Goal: Transaction & Acquisition: Book appointment/travel/reservation

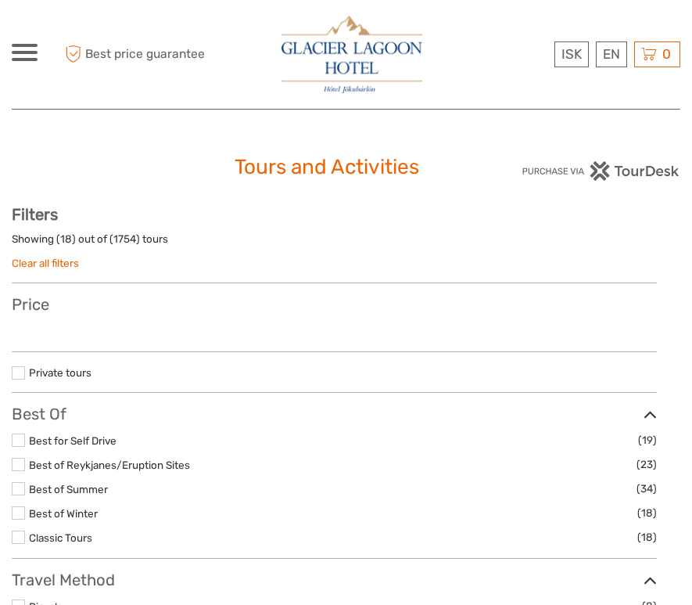
select select
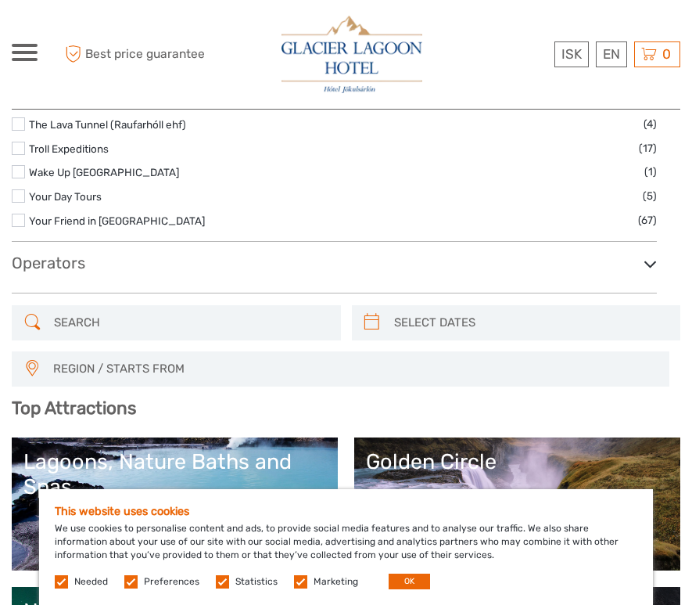
scroll to position [2719, 0]
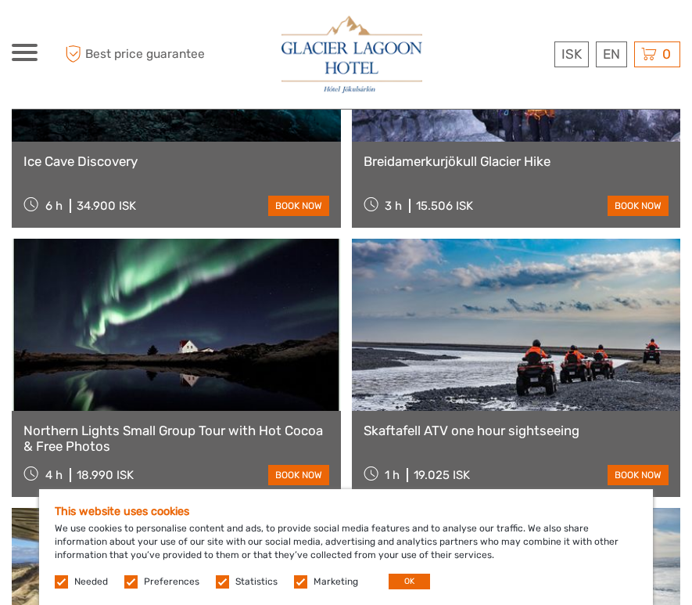
scroll to position [4759, 0]
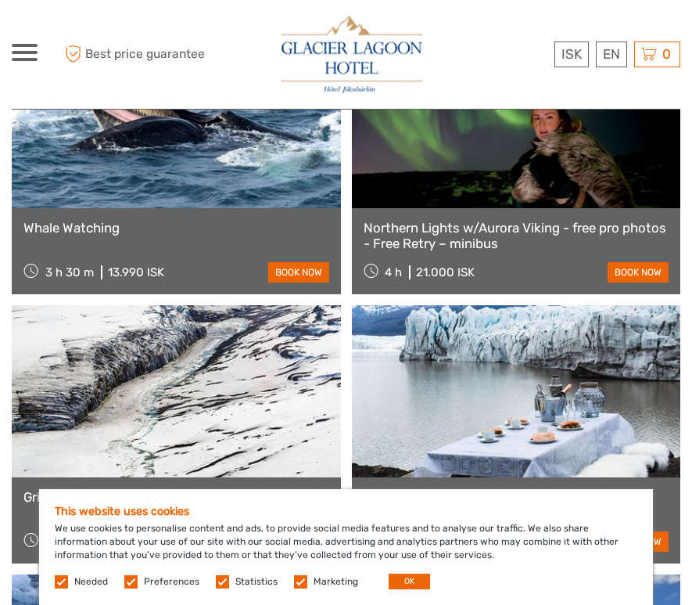
scroll to position [6852, 0]
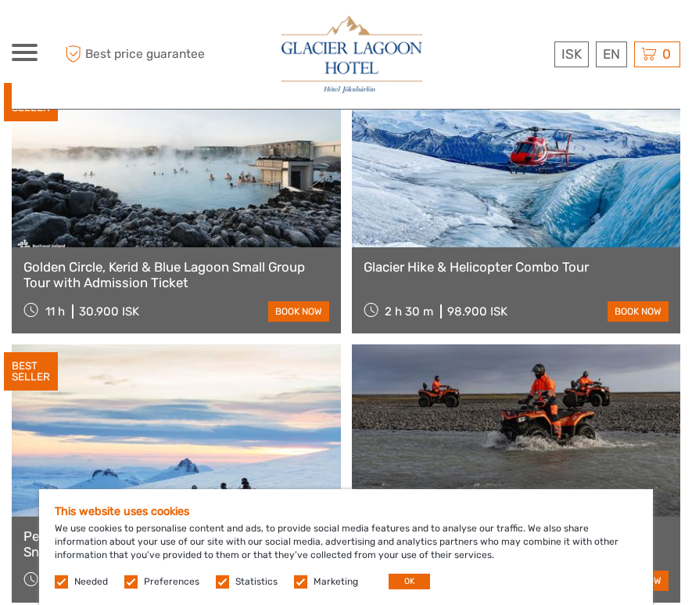
scroll to position [6001, 0]
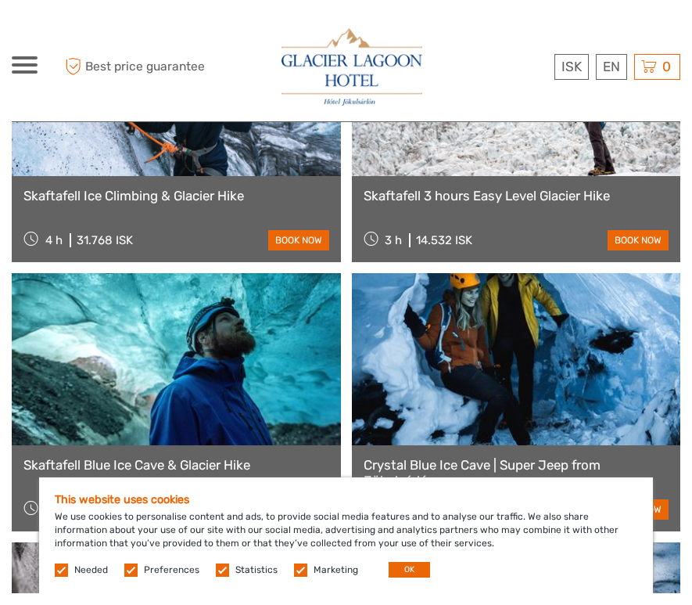
scroll to position [3665, 0]
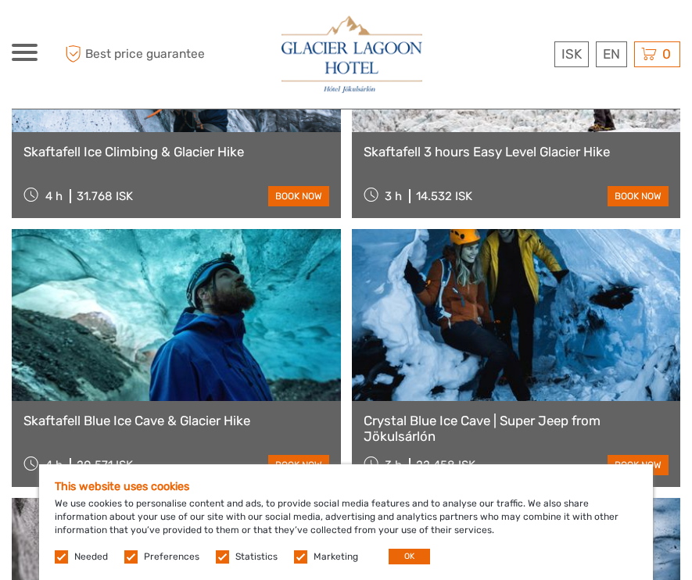
scroll to position [2016, 0]
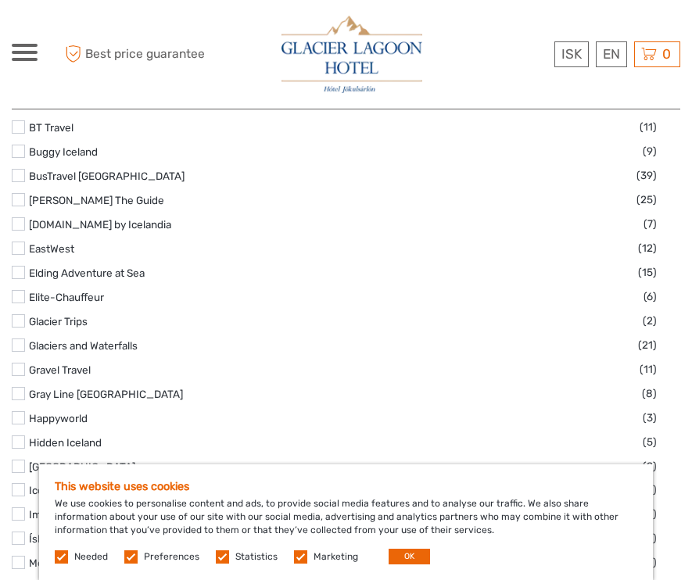
click at [466, 33] on div at bounding box center [364, 54] width 318 height 85
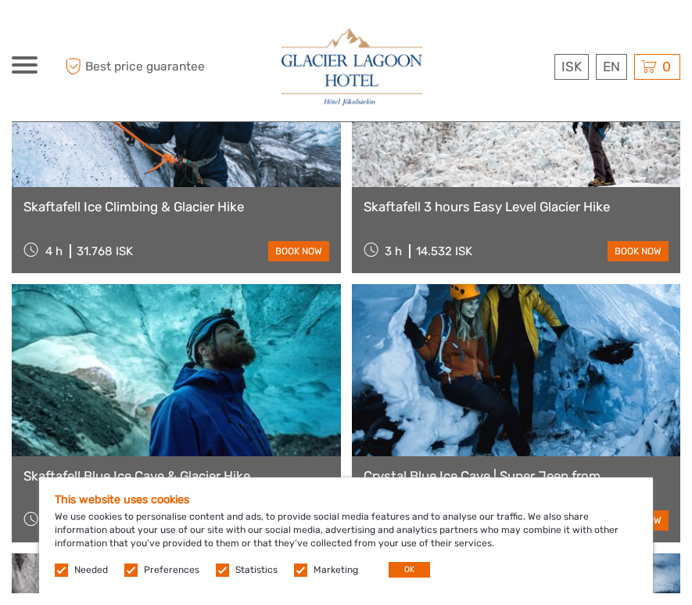
scroll to position [3655, 0]
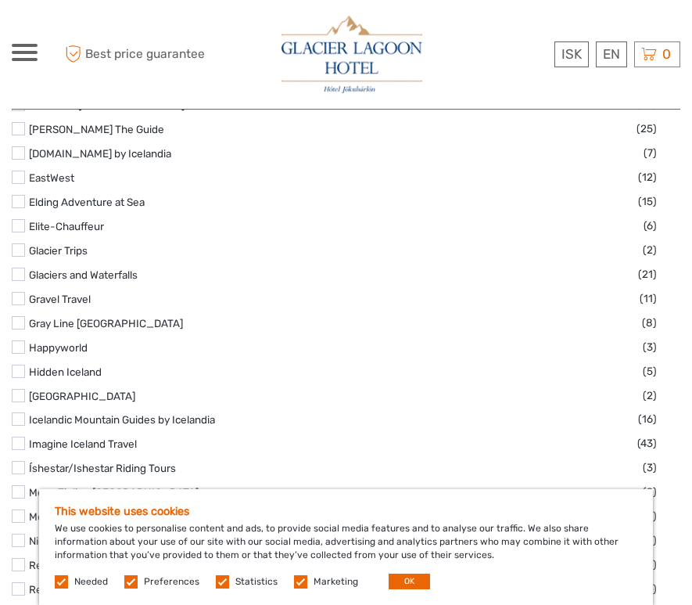
scroll to position [2086, 0]
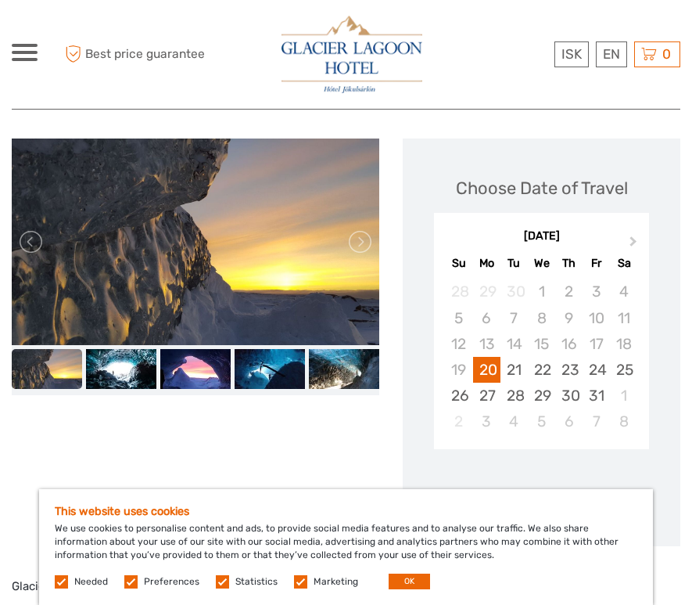
scroll to position [167, 0]
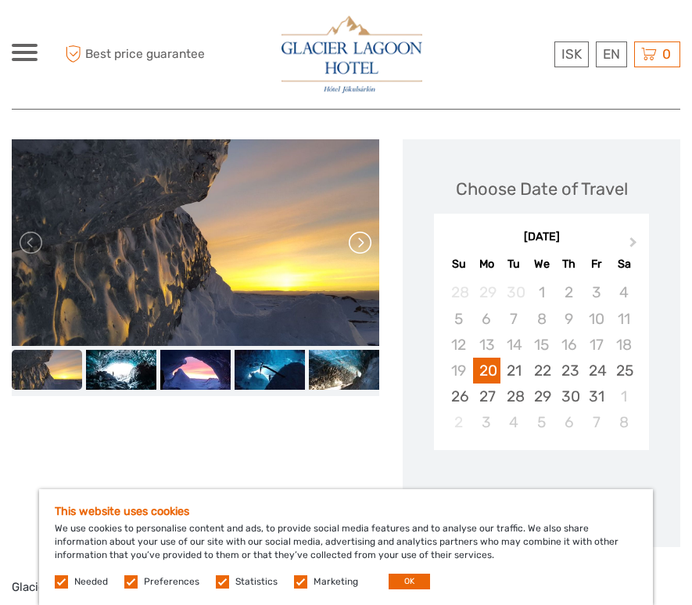
click at [362, 235] on link at bounding box center [358, 242] width 25 height 25
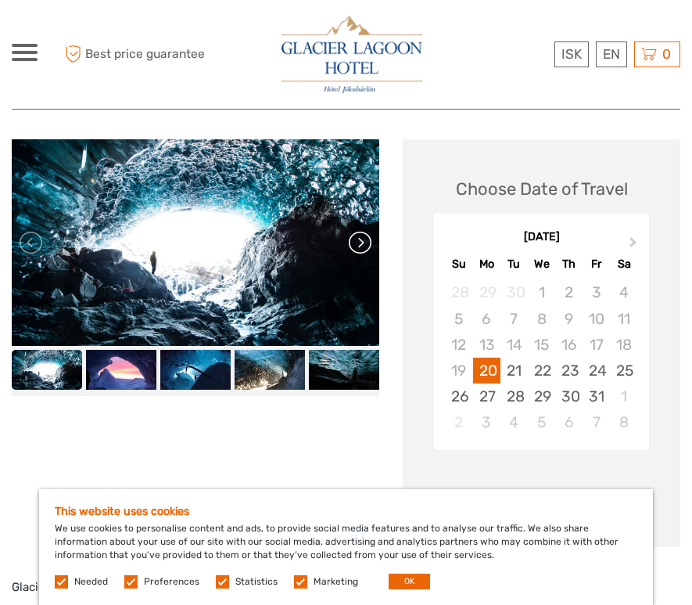
click at [362, 235] on link at bounding box center [358, 242] width 25 height 25
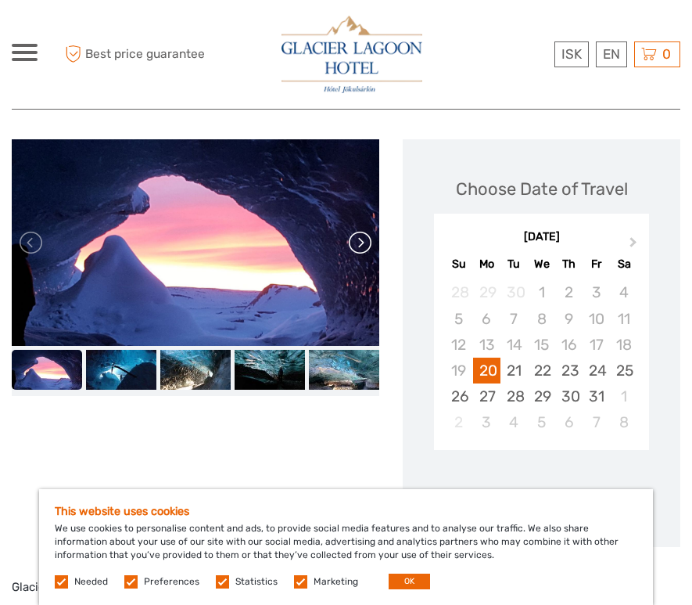
click at [362, 235] on link at bounding box center [358, 242] width 25 height 25
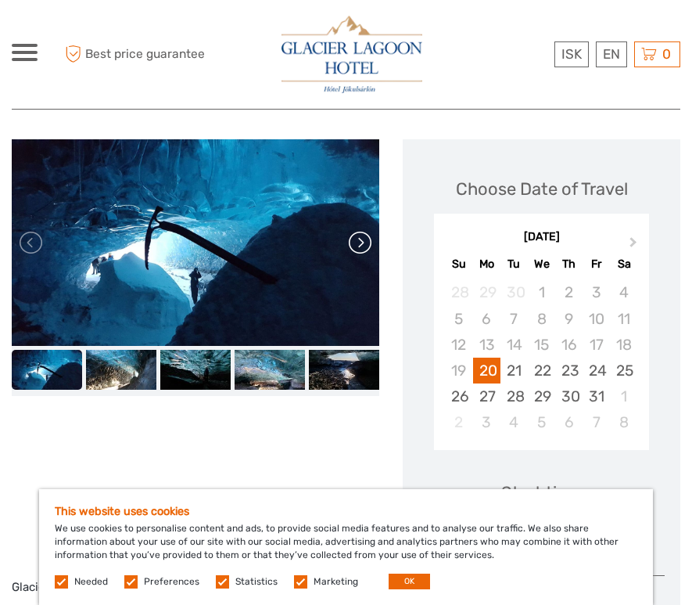
click at [362, 235] on link at bounding box center [358, 242] width 25 height 25
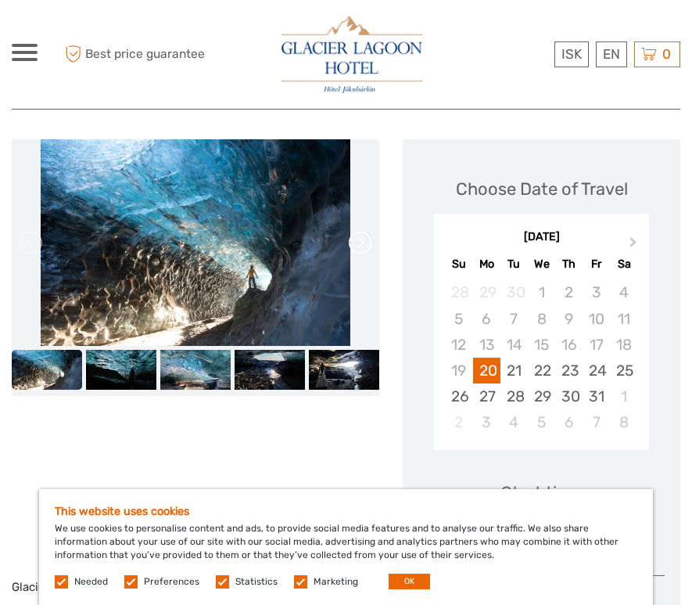
click at [362, 235] on link at bounding box center [358, 242] width 25 height 25
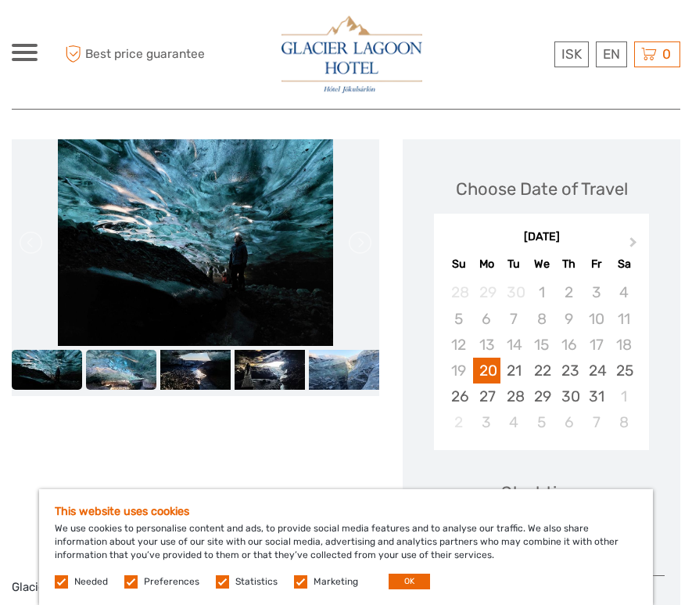
click at [132, 356] on img at bounding box center [121, 370] width 70 height 40
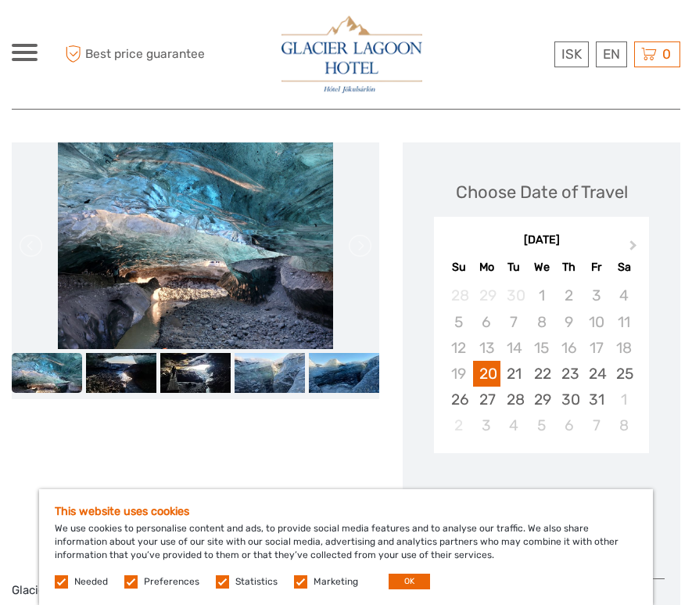
scroll to position [164, 0]
click at [332, 369] on img at bounding box center [344, 373] width 70 height 40
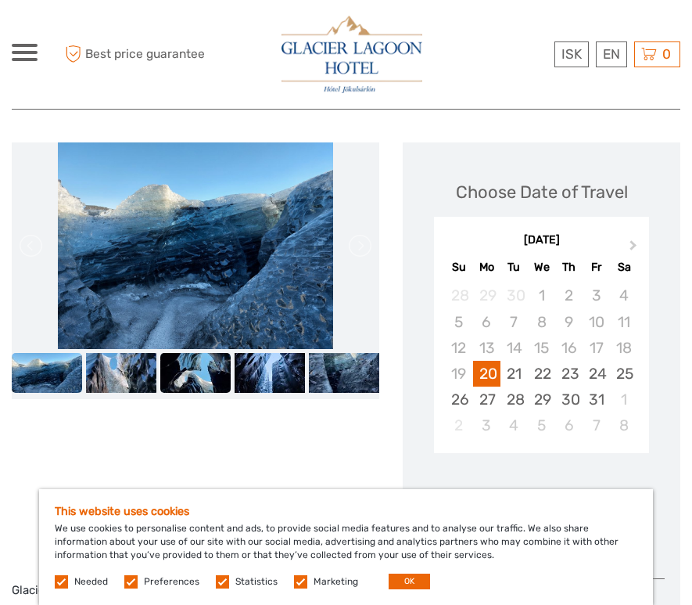
click at [196, 364] on img at bounding box center [195, 373] width 70 height 40
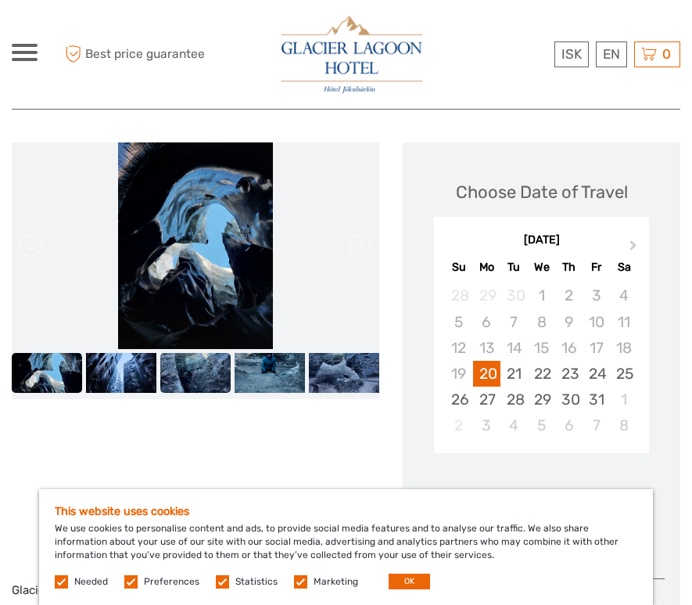
click at [217, 374] on img at bounding box center [195, 373] width 70 height 40
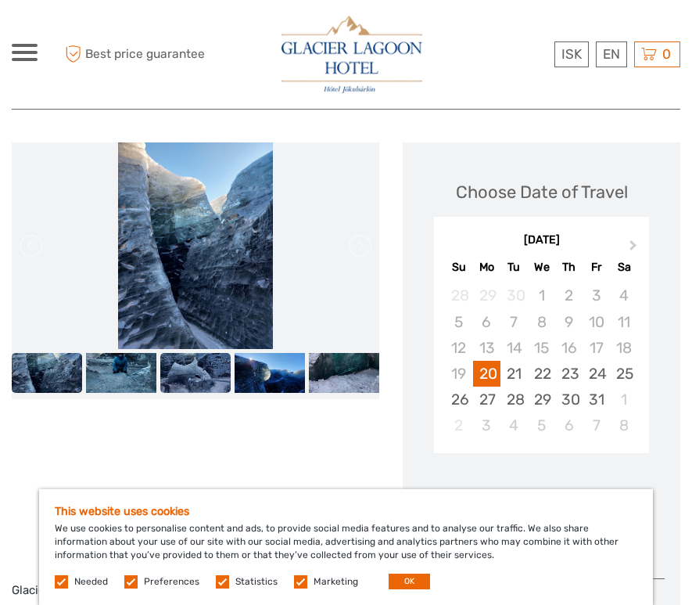
click at [221, 372] on img at bounding box center [195, 373] width 70 height 40
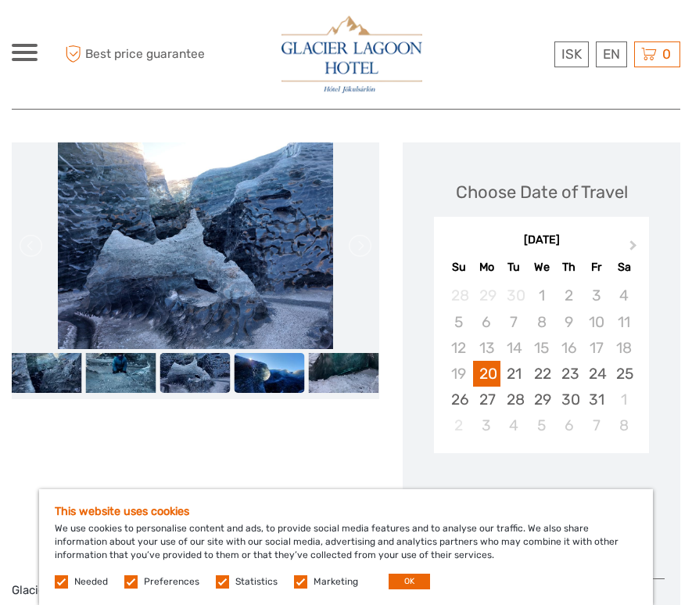
click at [252, 381] on img at bounding box center [270, 373] width 70 height 40
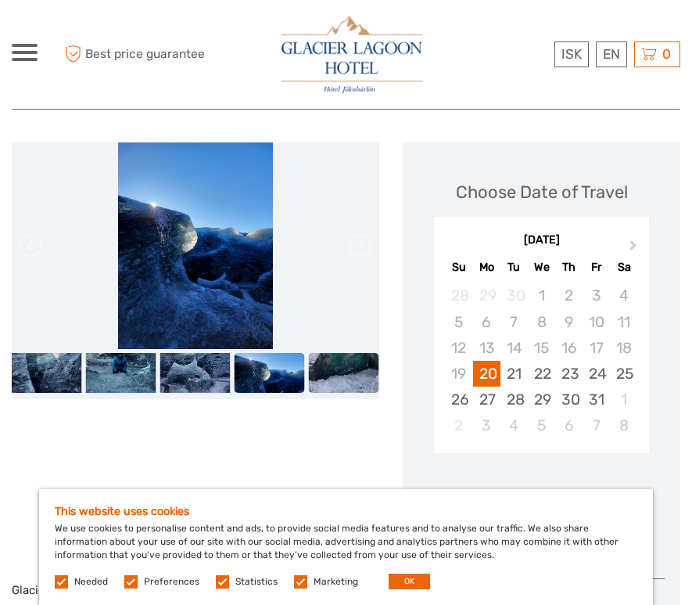
click at [339, 382] on img at bounding box center [344, 373] width 70 height 40
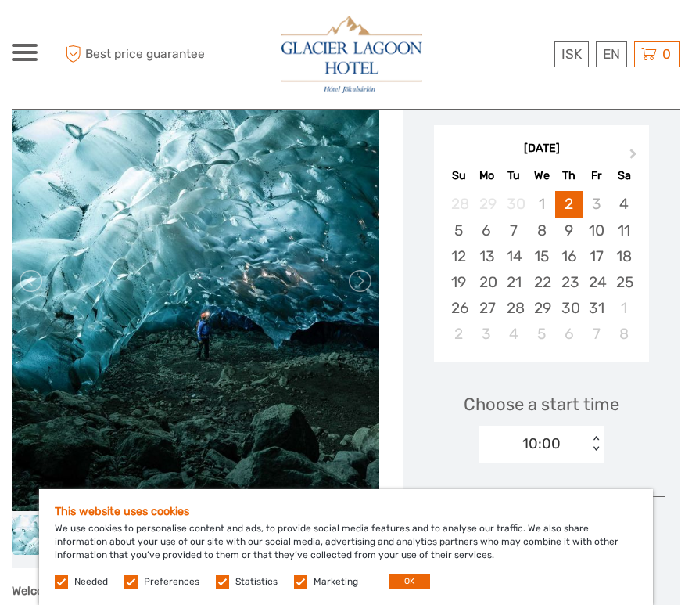
scroll to position [290, 0]
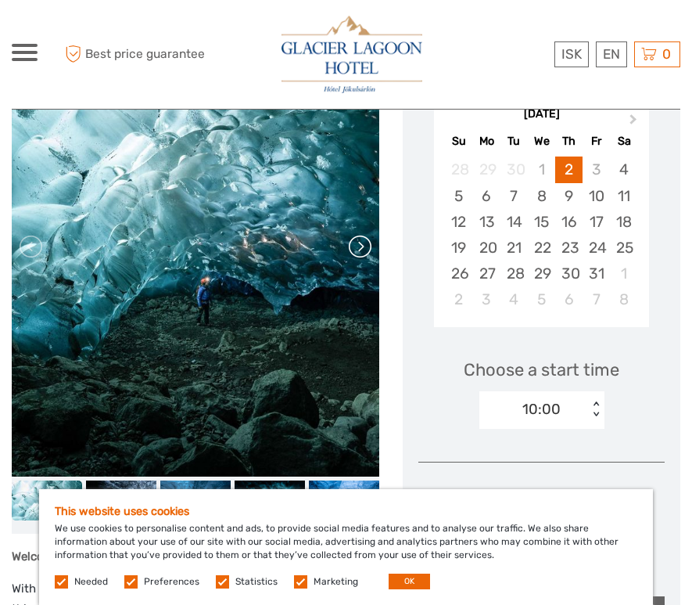
click at [362, 257] on link at bounding box center [358, 246] width 25 height 25
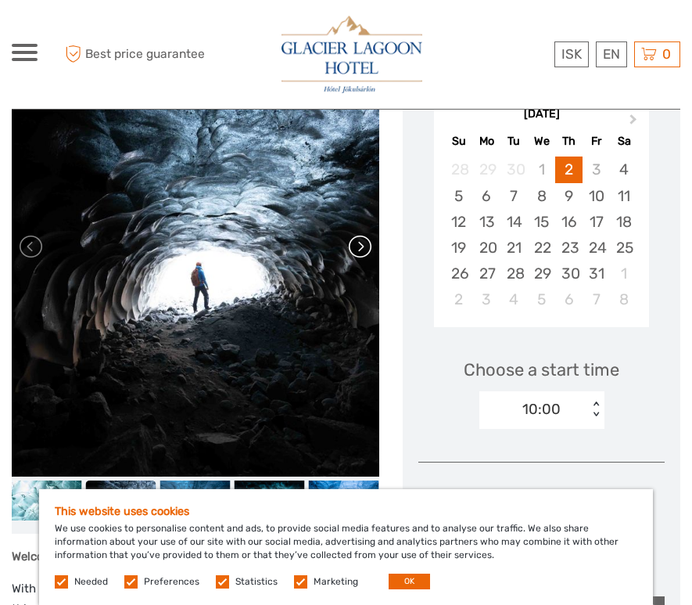
click at [362, 257] on link at bounding box center [358, 246] width 25 height 25
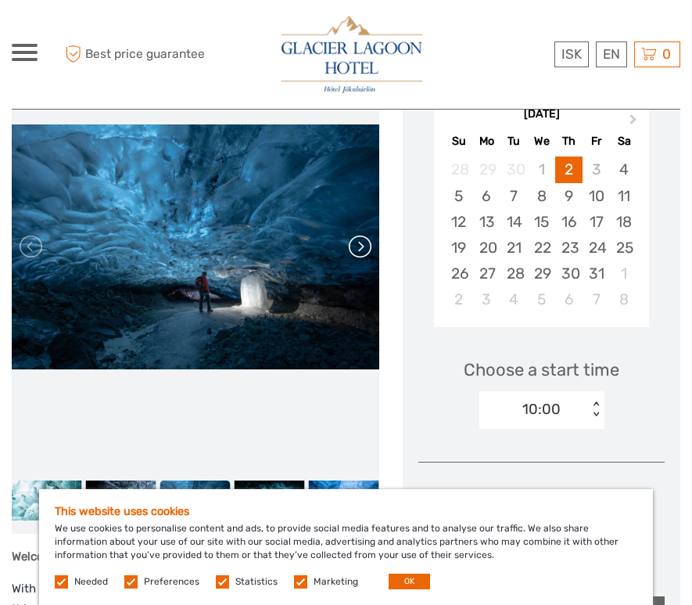
click at [362, 257] on link at bounding box center [358, 246] width 25 height 25
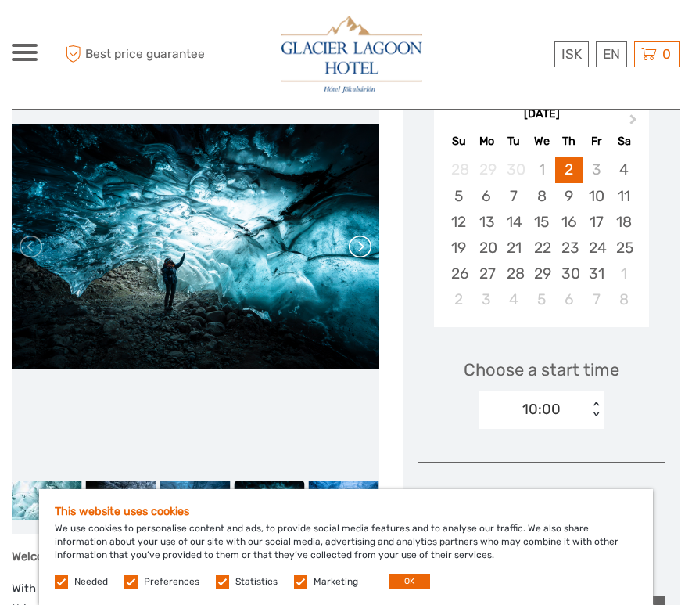
click at [362, 257] on link at bounding box center [358, 246] width 25 height 25
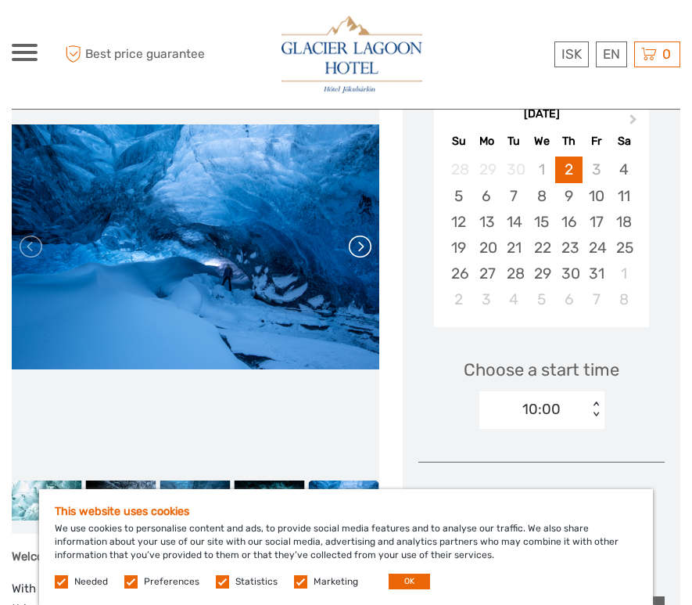
click at [362, 257] on link at bounding box center [358, 246] width 25 height 25
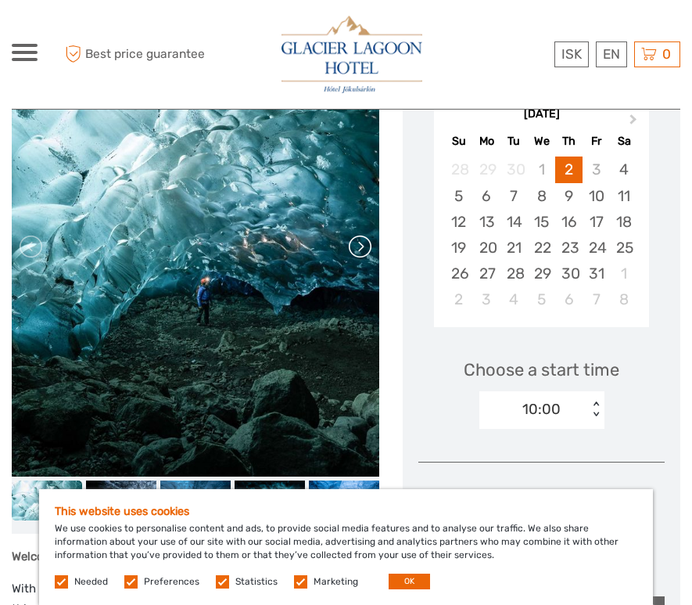
click at [365, 244] on link at bounding box center [358, 246] width 25 height 25
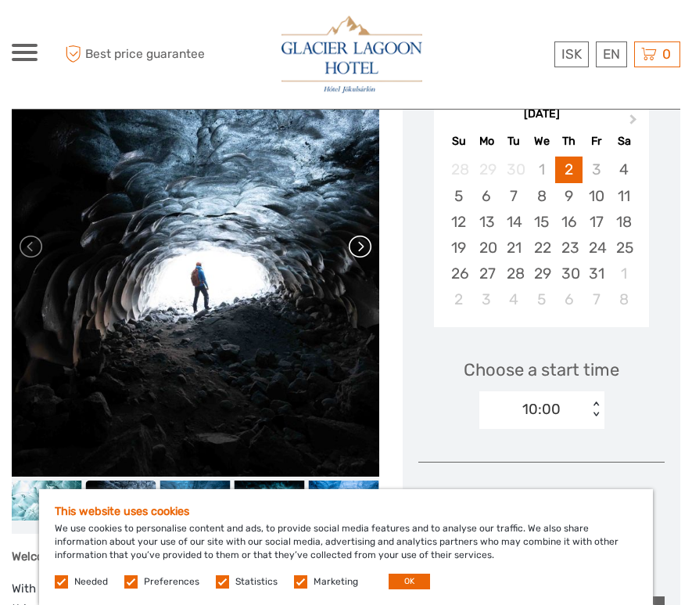
click at [365, 244] on link at bounding box center [358, 246] width 25 height 25
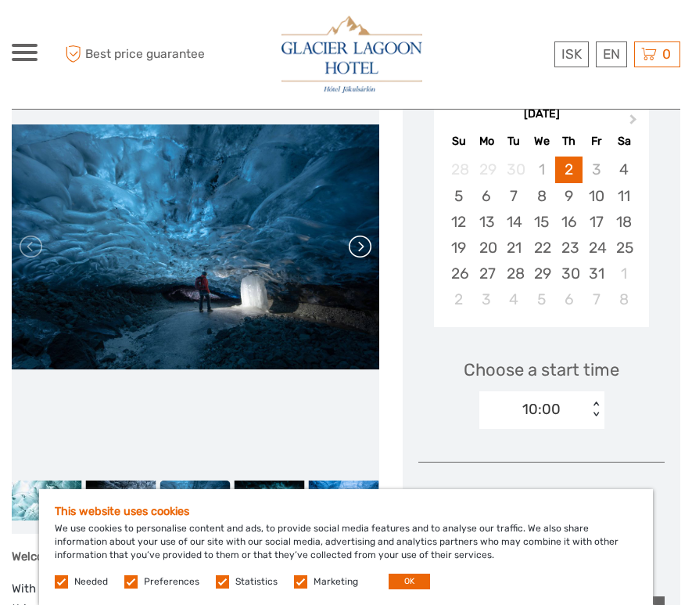
click at [365, 244] on link at bounding box center [358, 246] width 25 height 25
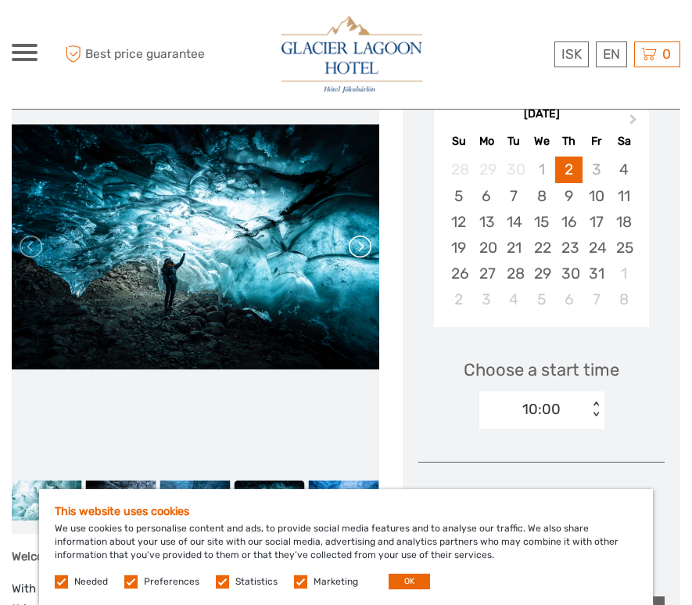
click at [365, 244] on link at bounding box center [358, 246] width 25 height 25
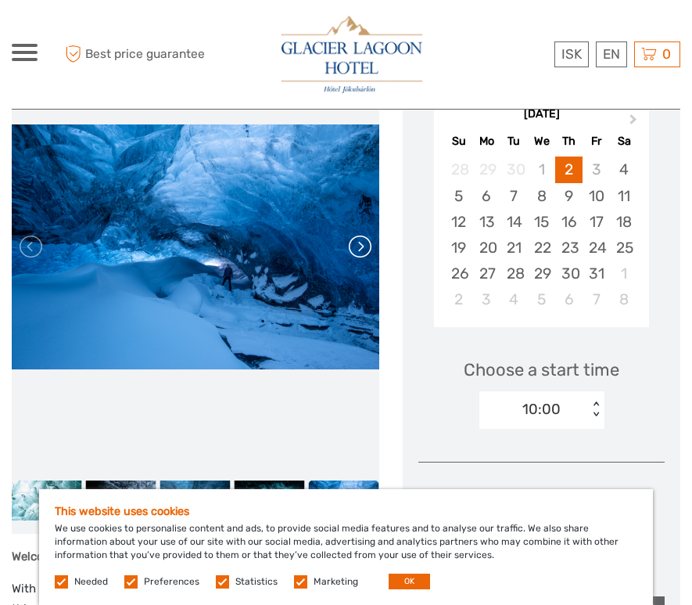
click at [365, 244] on link at bounding box center [358, 246] width 25 height 25
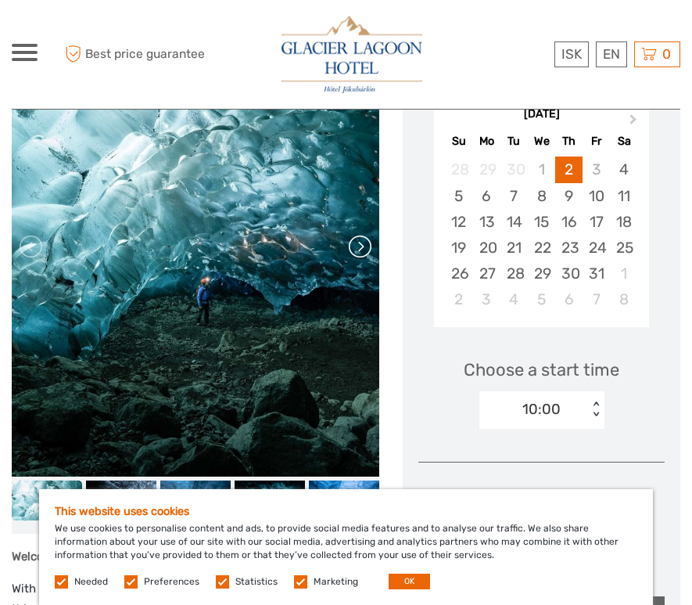
click at [361, 247] on link at bounding box center [358, 246] width 25 height 25
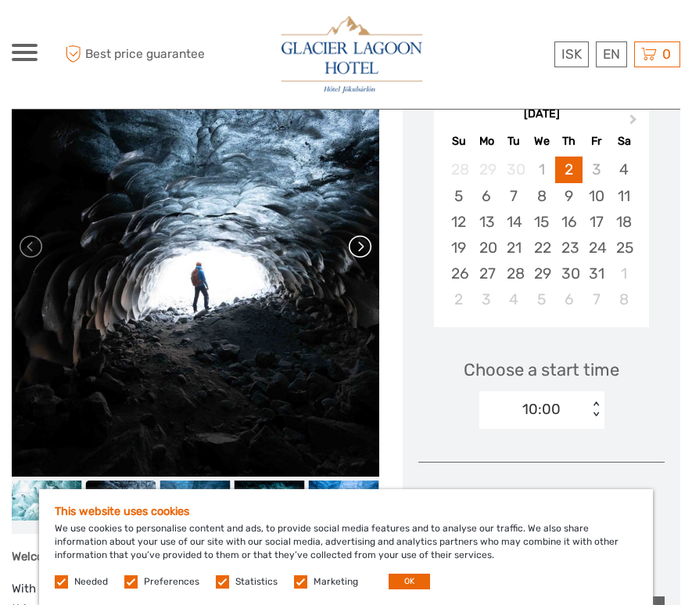
click at [361, 247] on link at bounding box center [358, 246] width 25 height 25
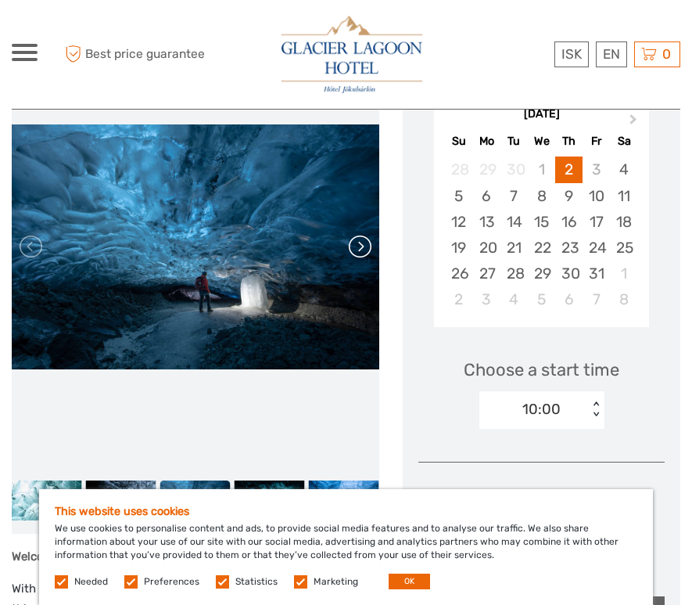
click at [361, 247] on link at bounding box center [358, 246] width 25 height 25
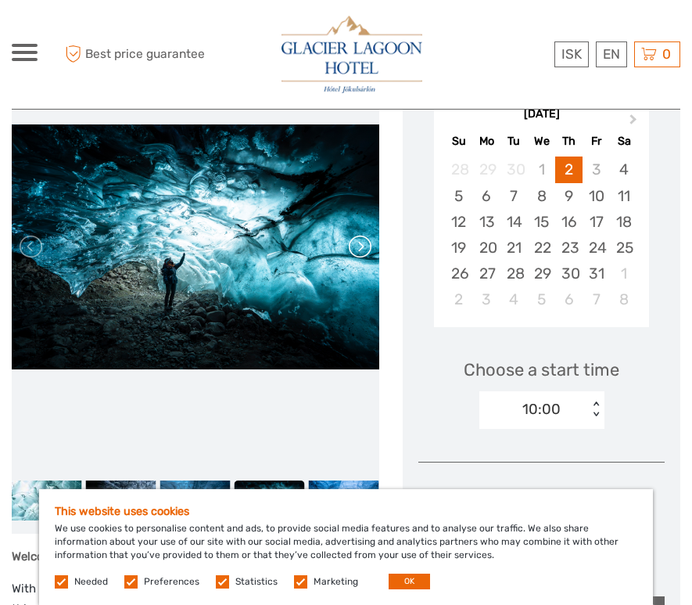
click at [361, 247] on link at bounding box center [358, 246] width 25 height 25
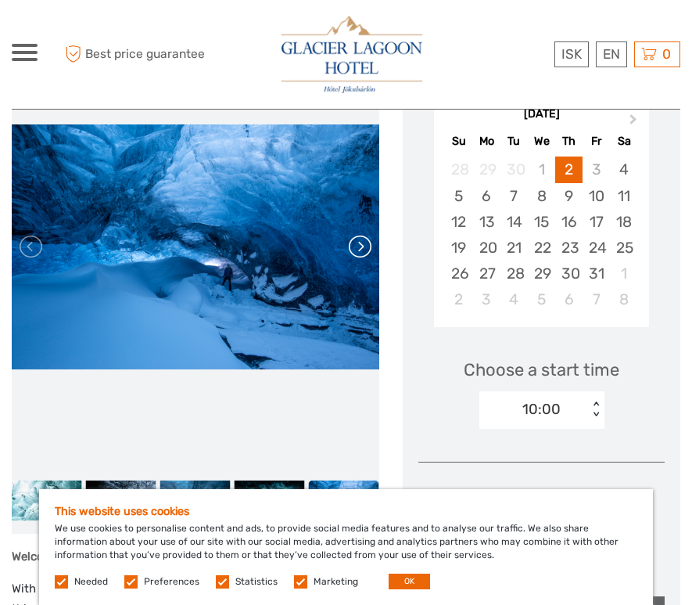
click at [361, 247] on link at bounding box center [358, 246] width 25 height 25
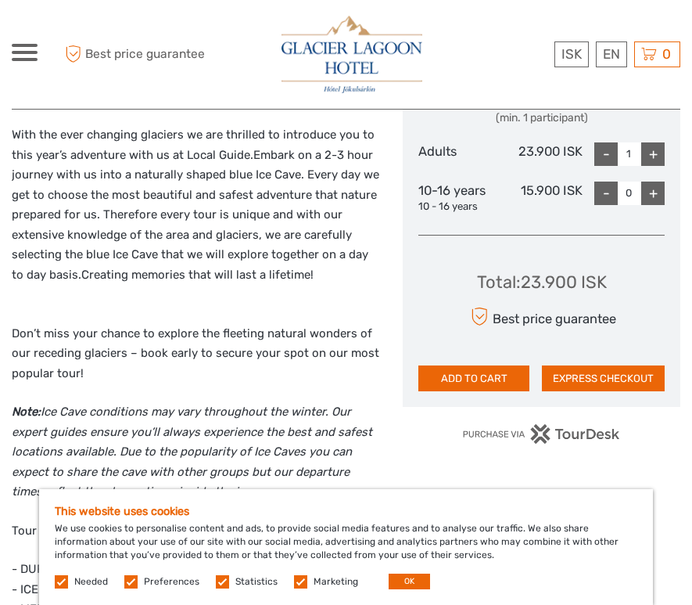
scroll to position [741, 0]
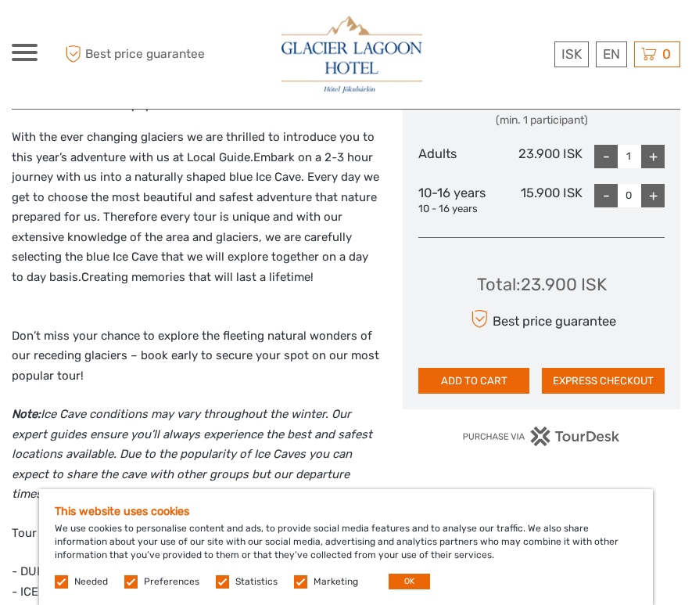
drag, startPoint x: 522, startPoint y: 283, endPoint x: 576, endPoint y: 280, distance: 53.3
click at [576, 280] on div "Total : 23.900 ISK" at bounding box center [542, 284] width 130 height 24
copy div "23.900"
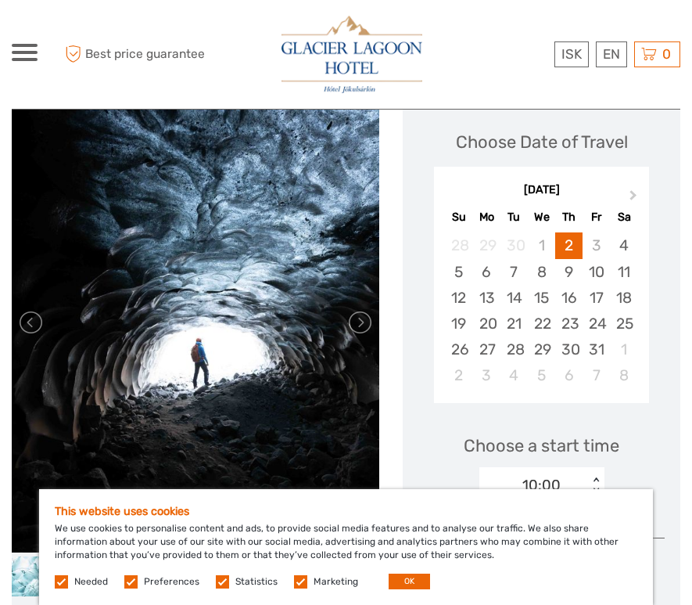
scroll to position [216, 0]
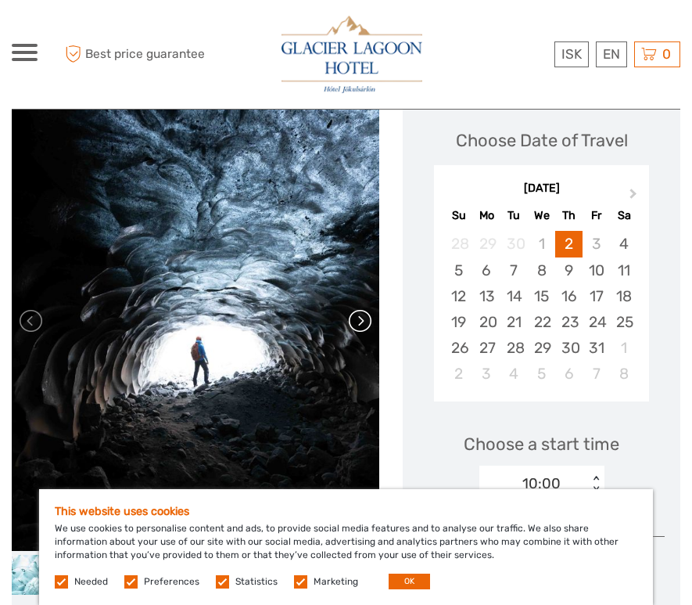
click at [360, 319] on link at bounding box center [358, 320] width 25 height 25
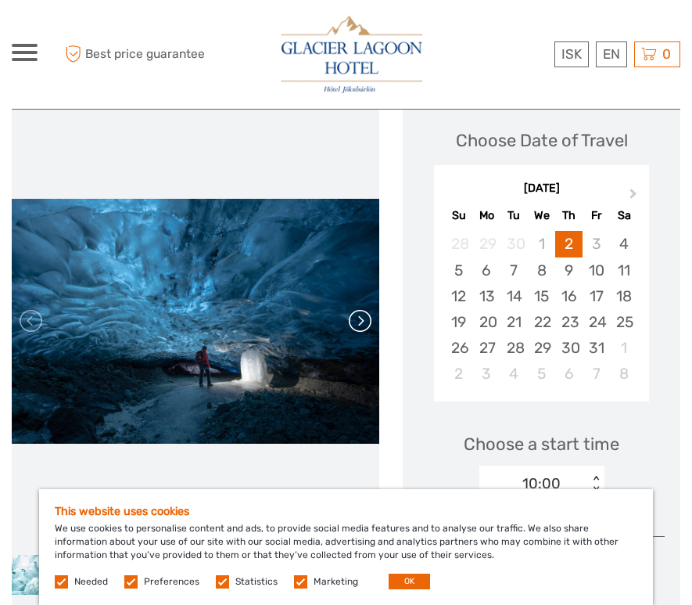
click at [360, 319] on link at bounding box center [358, 320] width 25 height 25
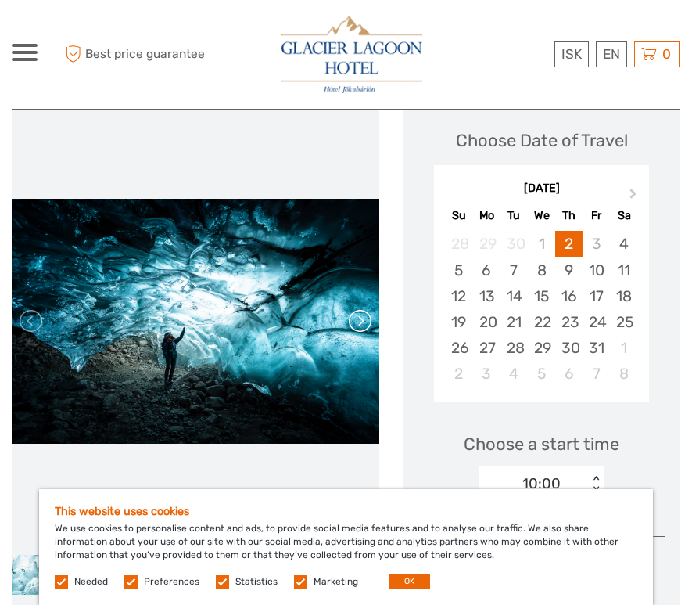
click at [360, 319] on link at bounding box center [358, 320] width 25 height 25
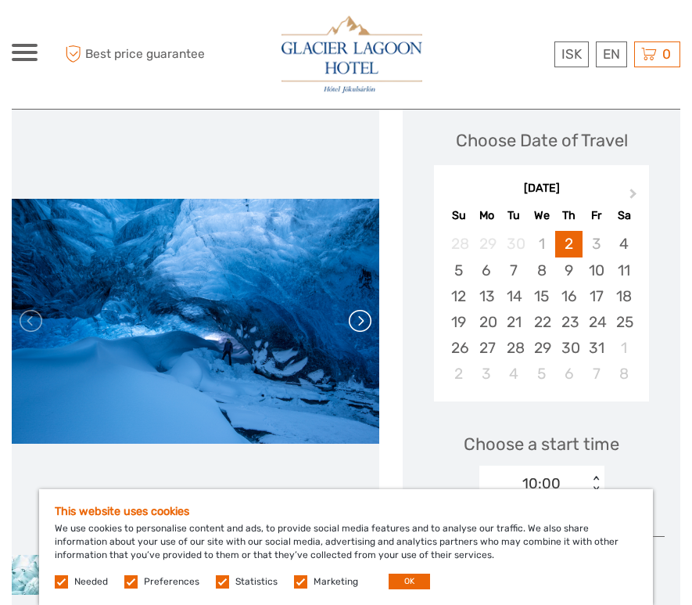
click at [360, 319] on link at bounding box center [358, 320] width 25 height 25
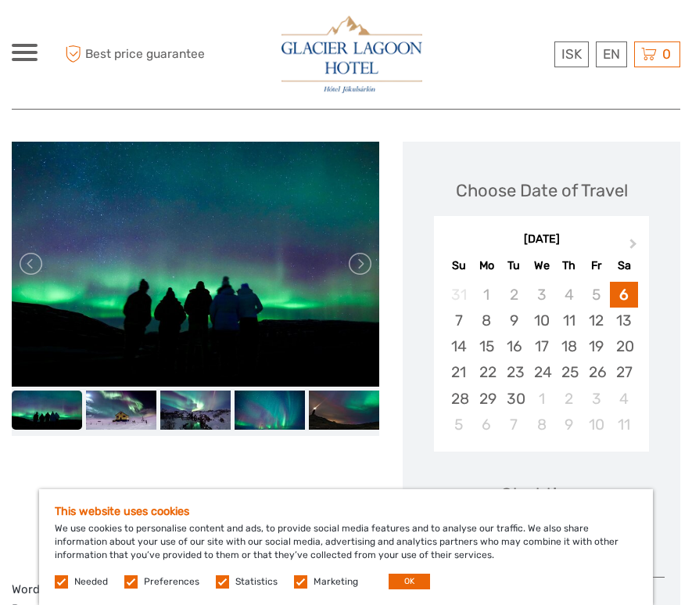
scroll to position [222, 0]
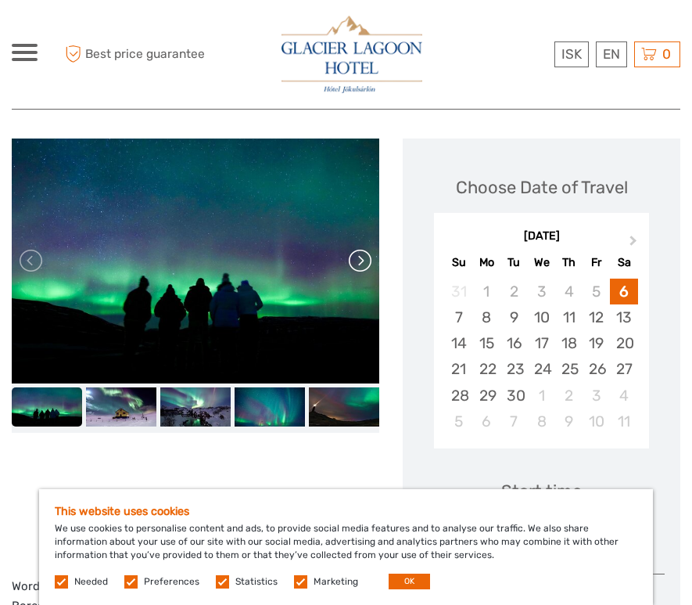
click at [363, 257] on link at bounding box center [358, 260] width 25 height 25
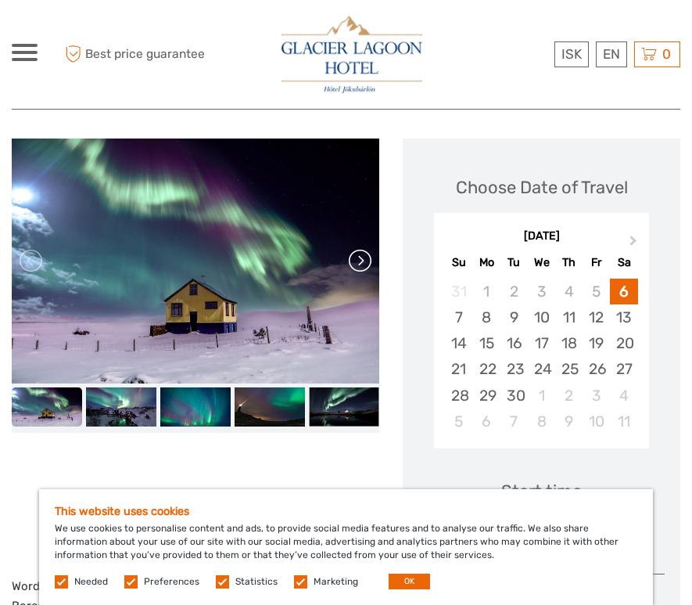
click at [363, 257] on link at bounding box center [358, 260] width 25 height 25
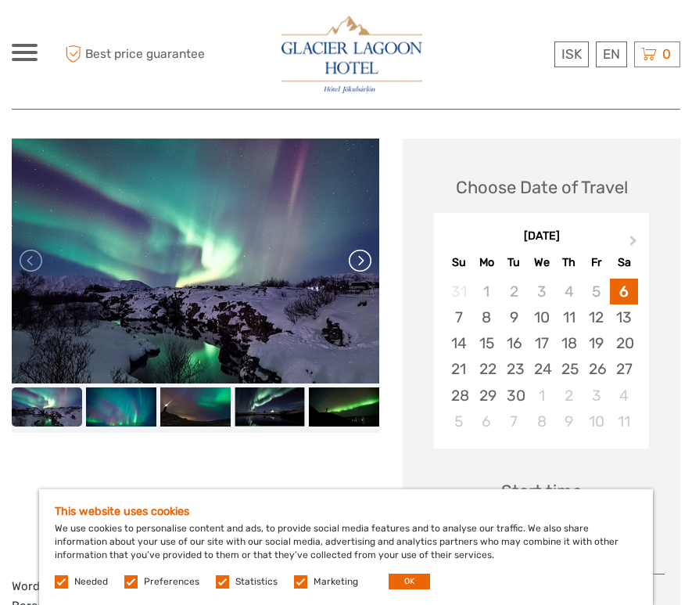
click at [363, 257] on link at bounding box center [358, 260] width 25 height 25
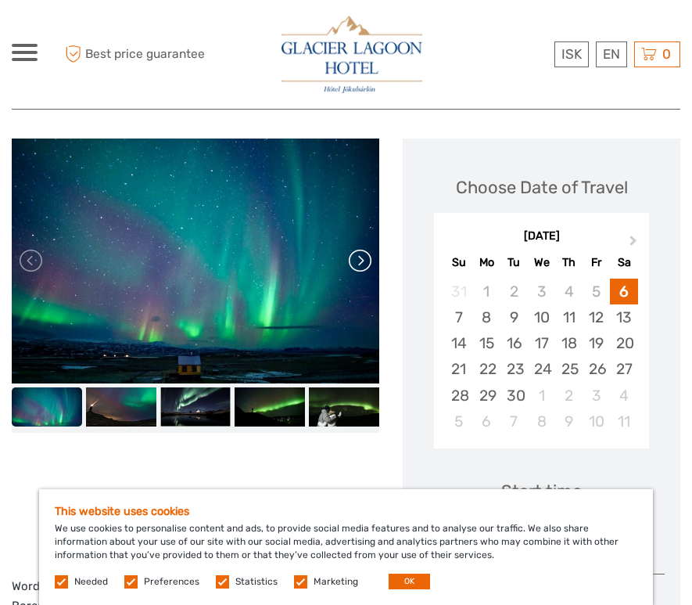
click at [363, 257] on link at bounding box center [358, 260] width 25 height 25
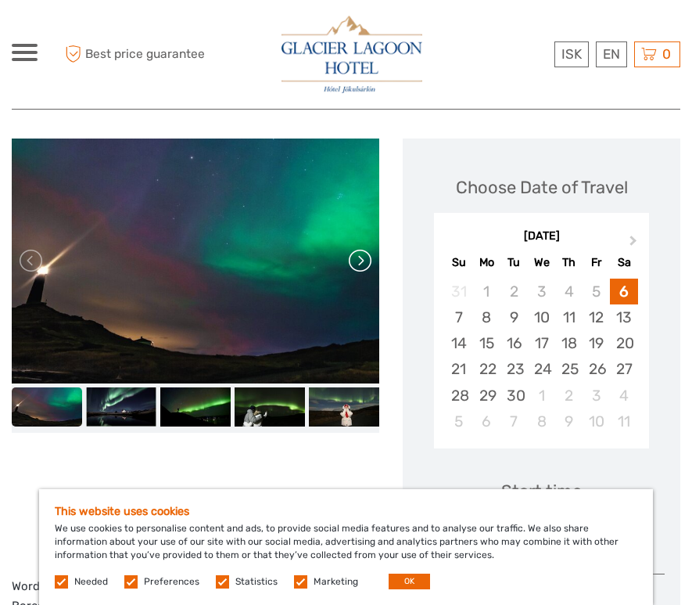
click at [363, 257] on link at bounding box center [358, 260] width 25 height 25
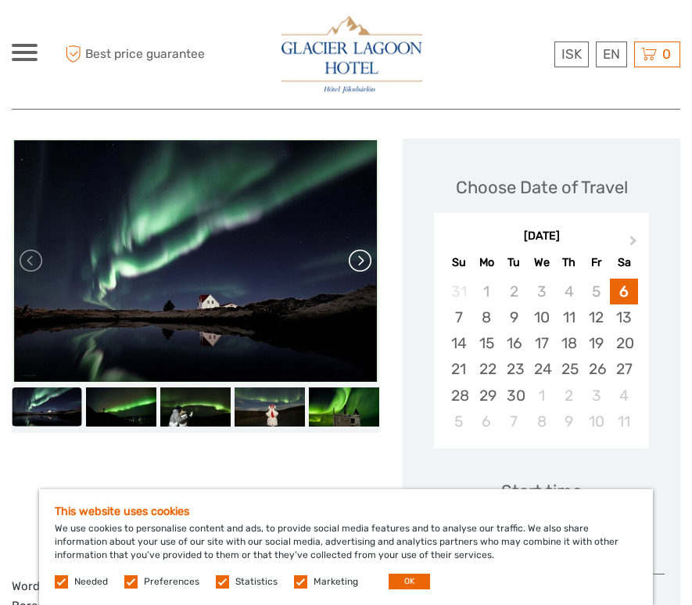
click at [363, 257] on link at bounding box center [358, 260] width 25 height 25
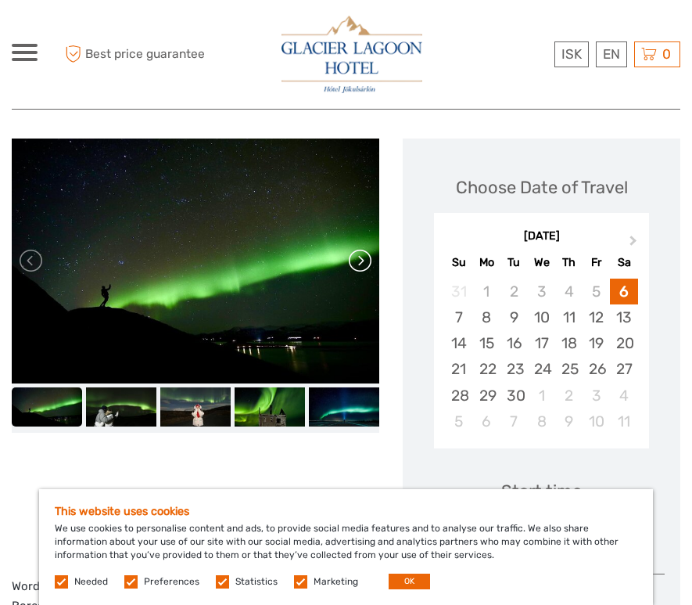
click at [363, 257] on link at bounding box center [358, 260] width 25 height 25
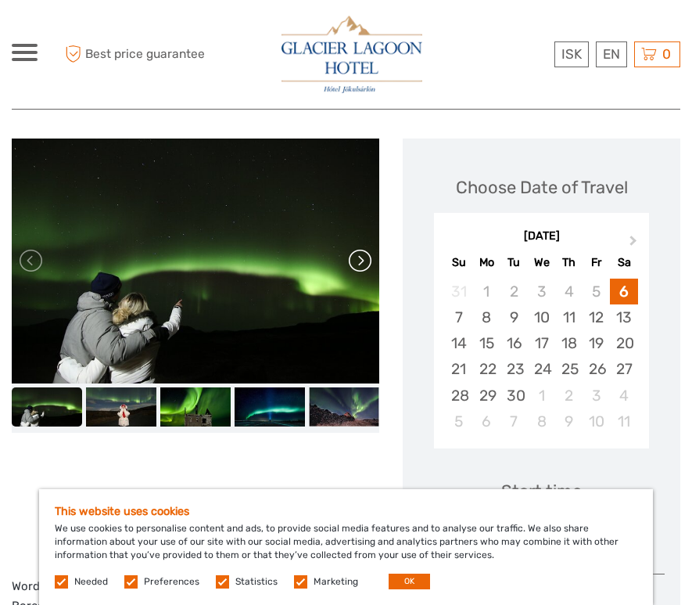
click at [363, 257] on link at bounding box center [358, 260] width 25 height 25
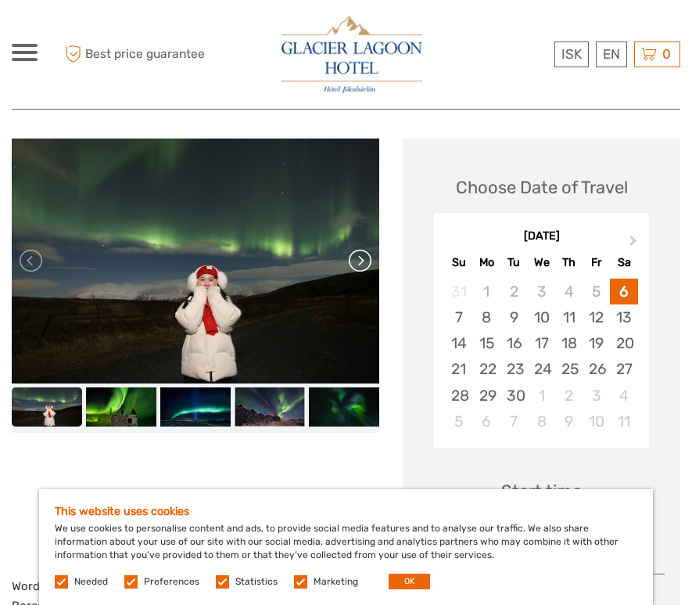
click at [363, 257] on link at bounding box center [358, 260] width 25 height 25
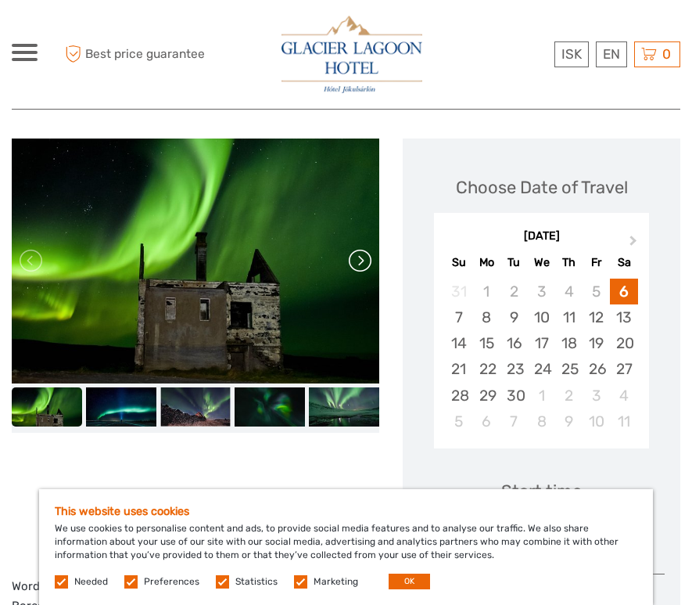
click at [363, 257] on link at bounding box center [358, 260] width 25 height 25
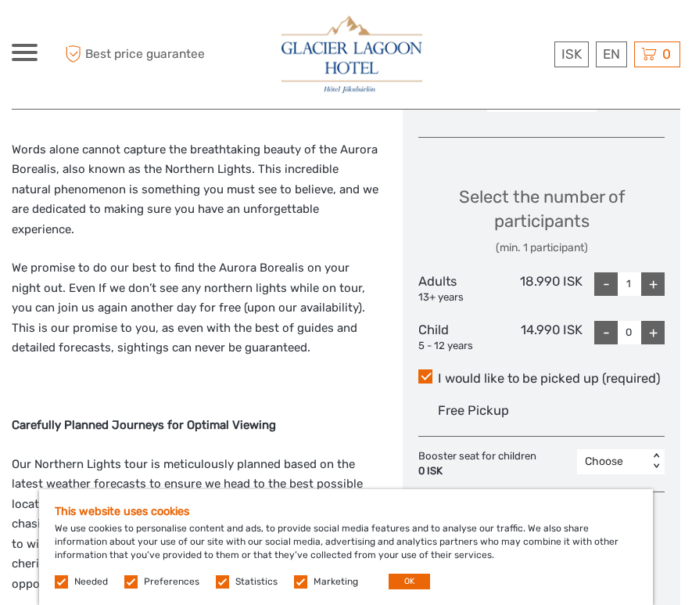
scroll to position [663, 0]
